Goal: Transaction & Acquisition: Purchase product/service

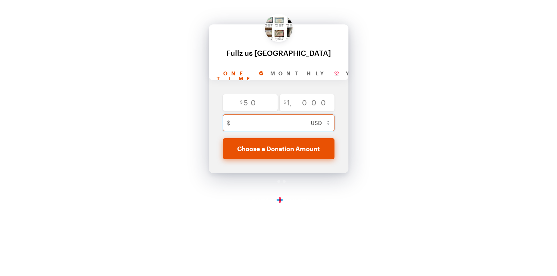
click at [267, 118] on input "text" at bounding box center [285, 122] width 105 height 17
type input "1"
click at [374, 134] on div "Back Back Fullz us [GEOGRAPHIC_DATA] For your generous donation of $1 One time …" at bounding box center [278, 105] width 557 height 210
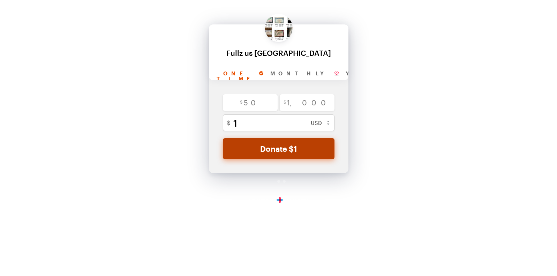
click at [287, 156] on button "Donate $1" at bounding box center [279, 148] width 112 height 21
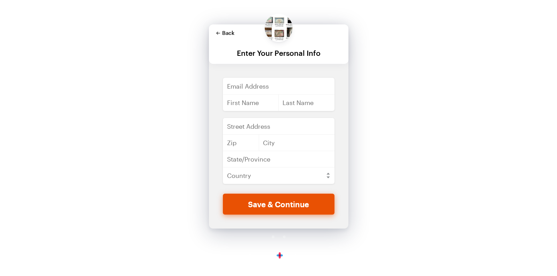
click at [226, 34] on button "Back" at bounding box center [225, 33] width 18 height 6
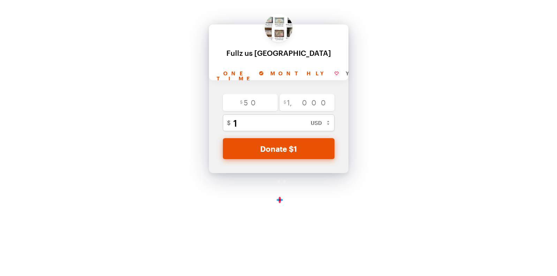
click at [285, 74] on input "Monthly" at bounding box center [304, 73] width 75 height 13
radio input "true"
click at [336, 73] on input "Yearly" at bounding box center [370, 73] width 69 height 13
radio input "true"
click at [280, 76] on input "Monthly" at bounding box center [298, 73] width 75 height 13
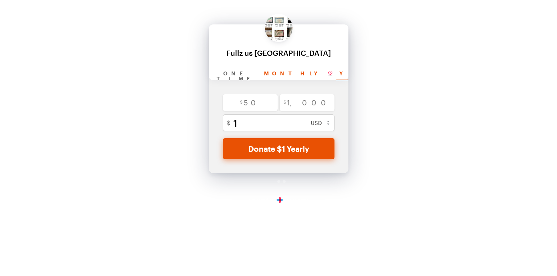
radio input "true"
click at [247, 72] on input "One time" at bounding box center [236, 73] width 47 height 13
radio input "true"
